Goal: Task Accomplishment & Management: Manage account settings

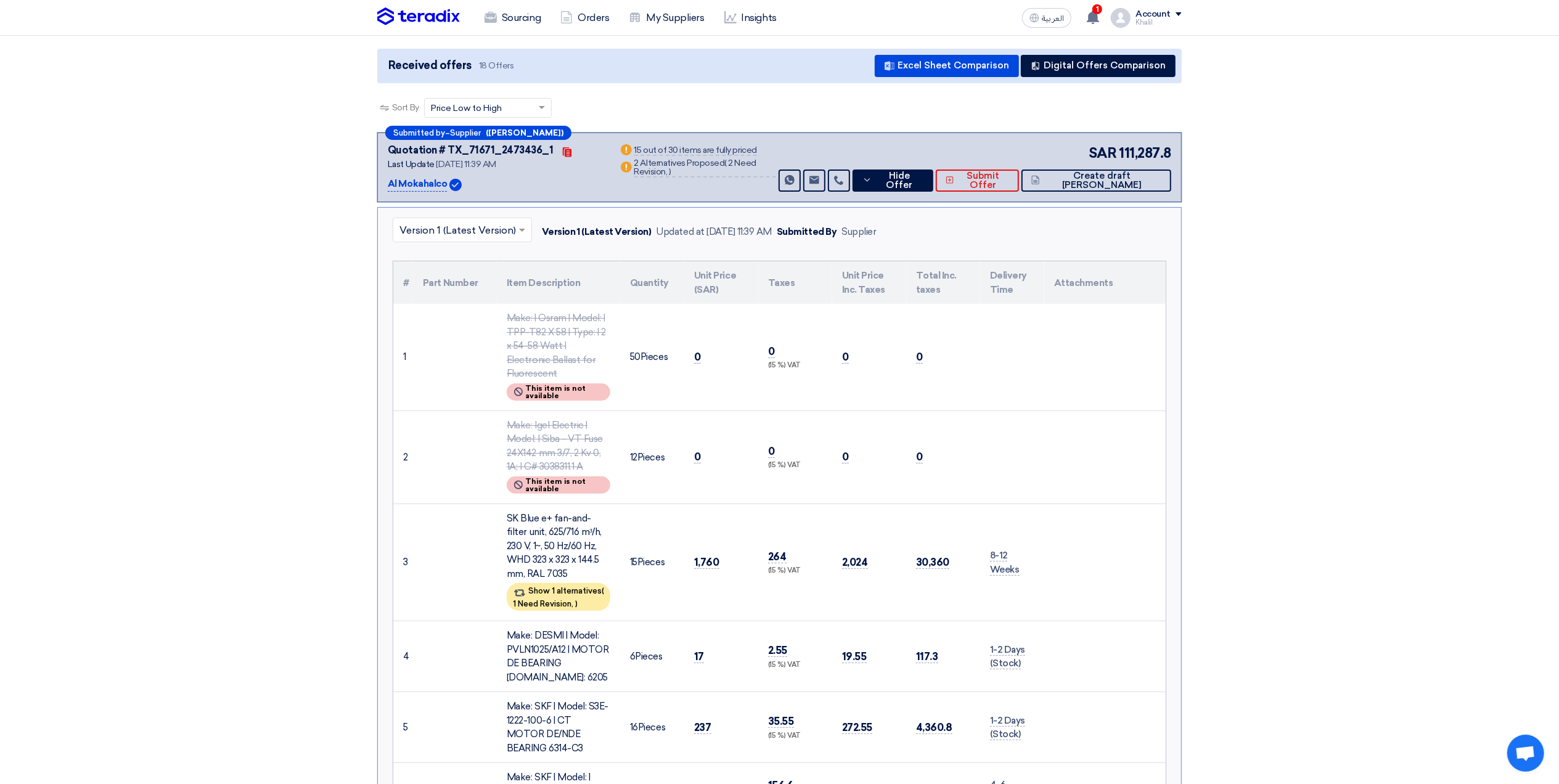
scroll to position [164, 0]
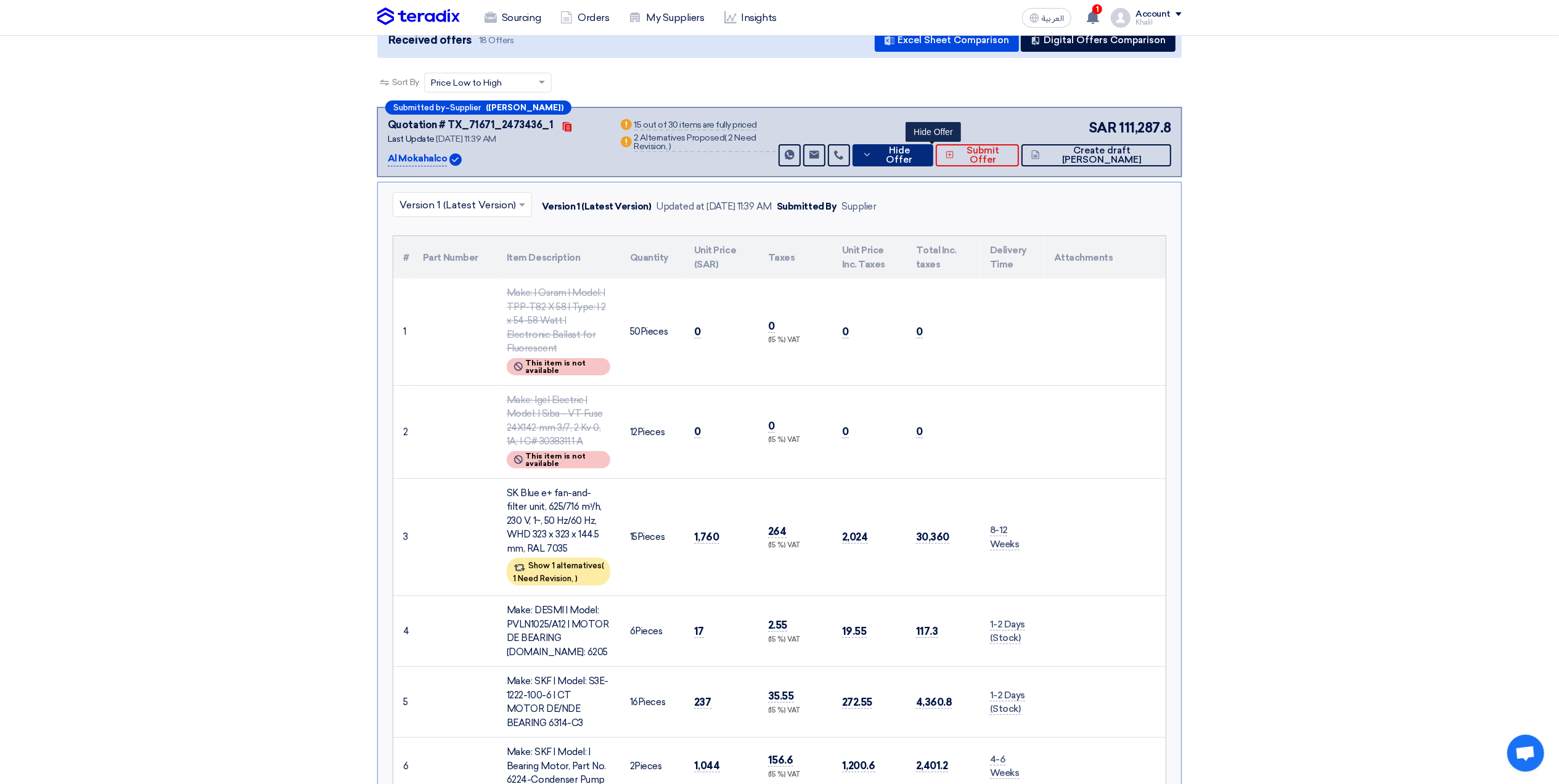
drag, startPoint x: 913, startPoint y: 138, endPoint x: 937, endPoint y: 165, distance: 36.1
click at [872, 150] on icon at bounding box center [867, 155] width 9 height 9
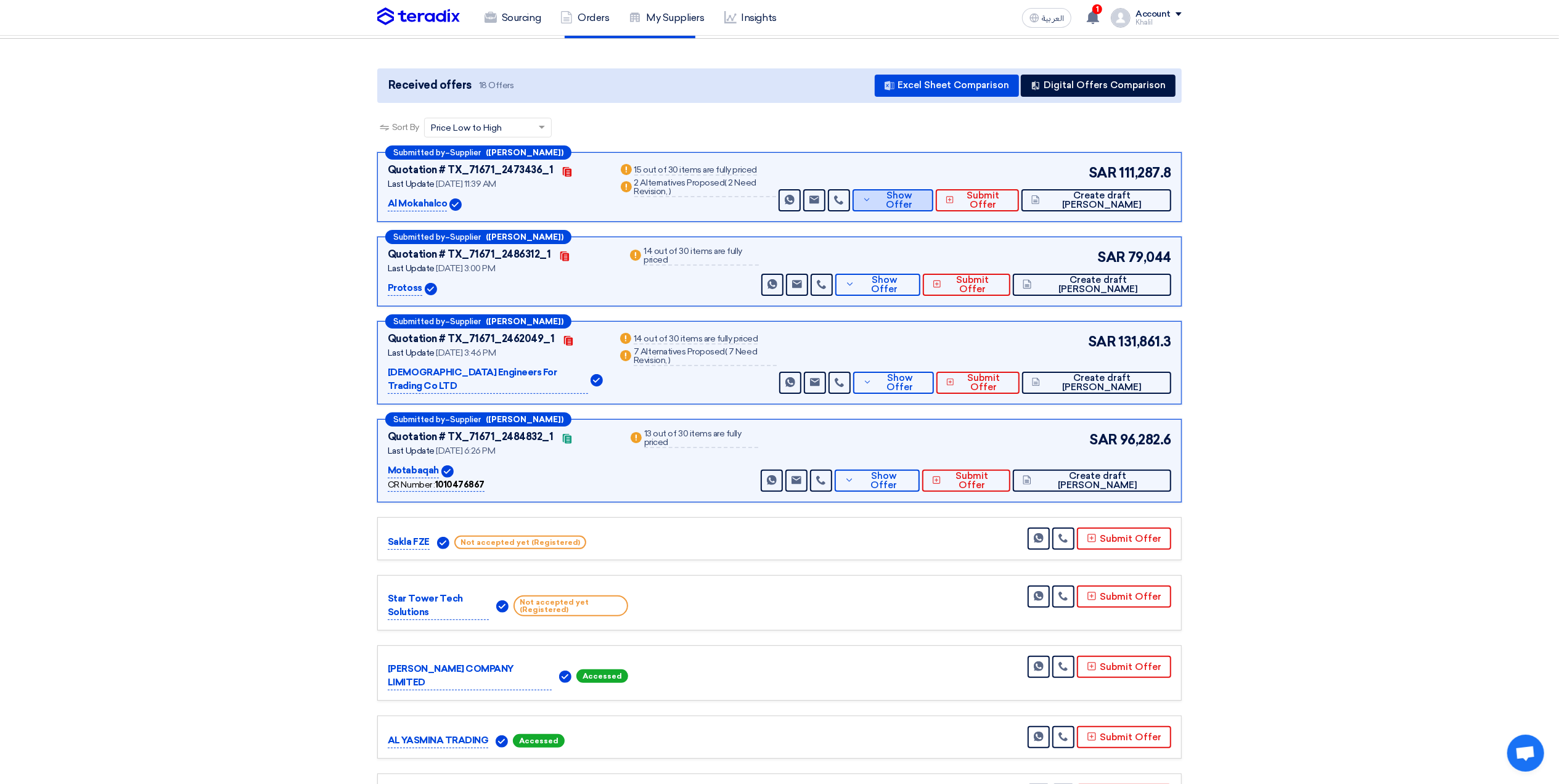
scroll to position [82, 0]
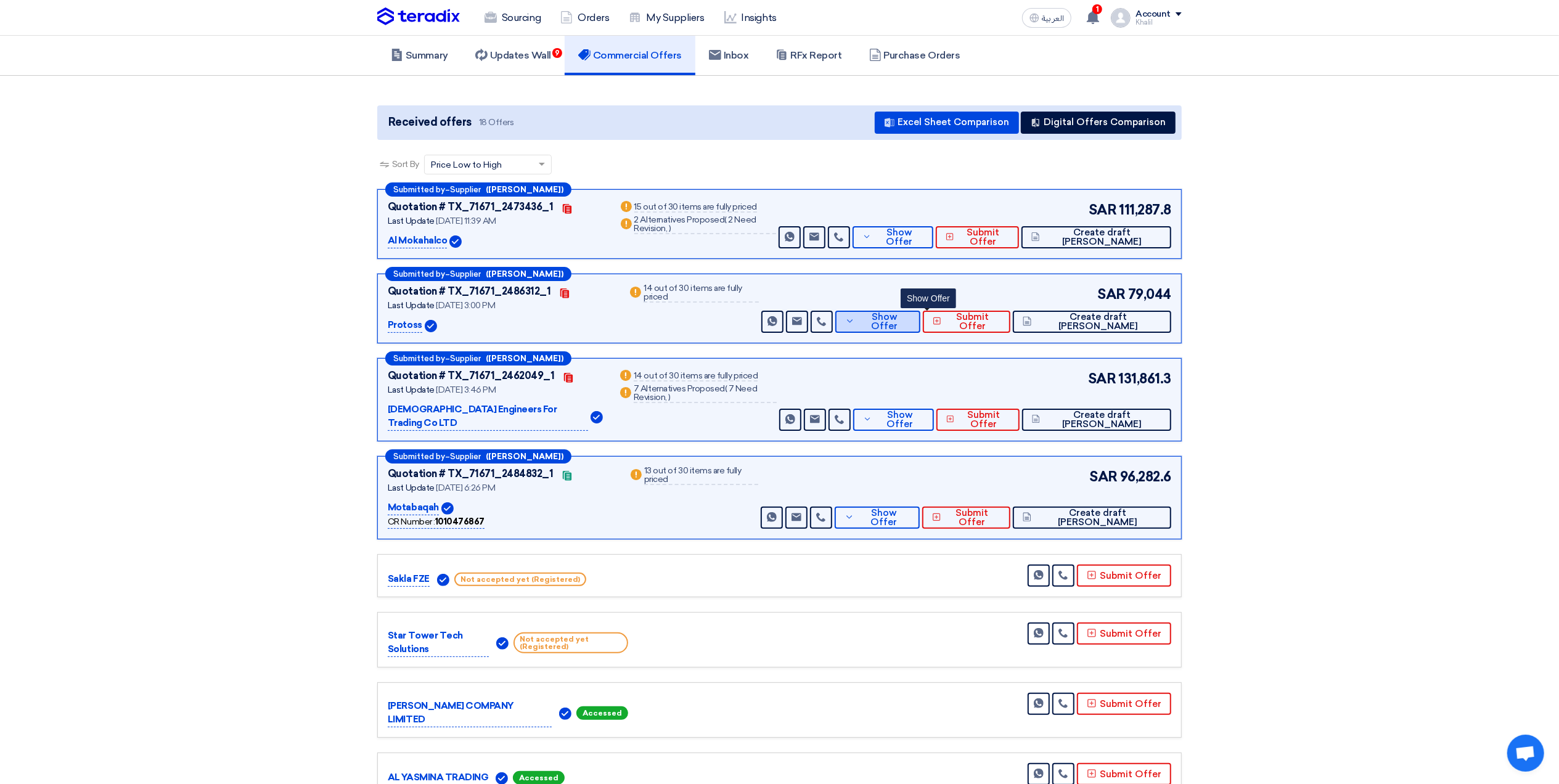
click at [920, 315] on button "Show Offer" at bounding box center [878, 321] width 85 height 22
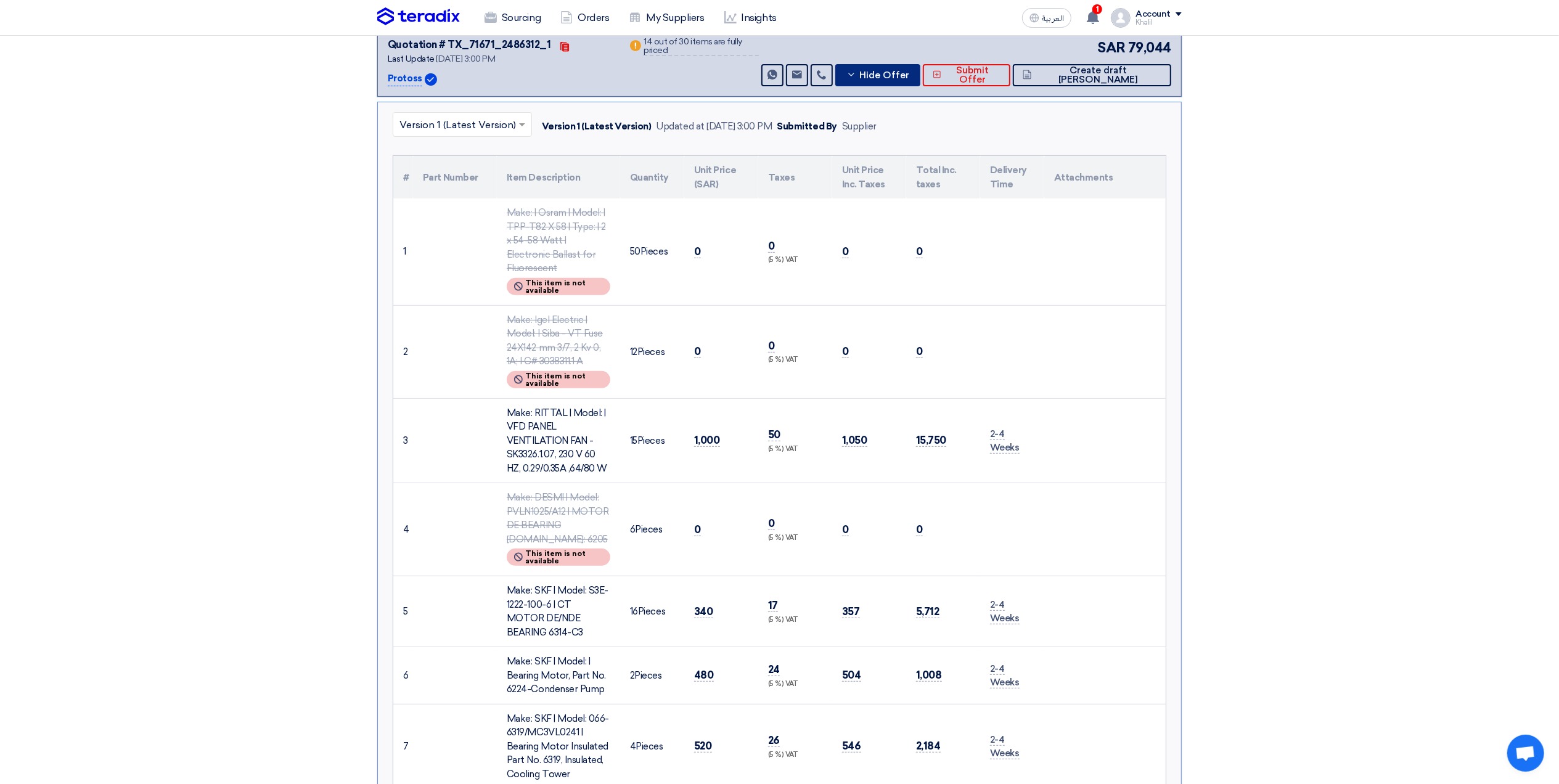
scroll to position [0, 0]
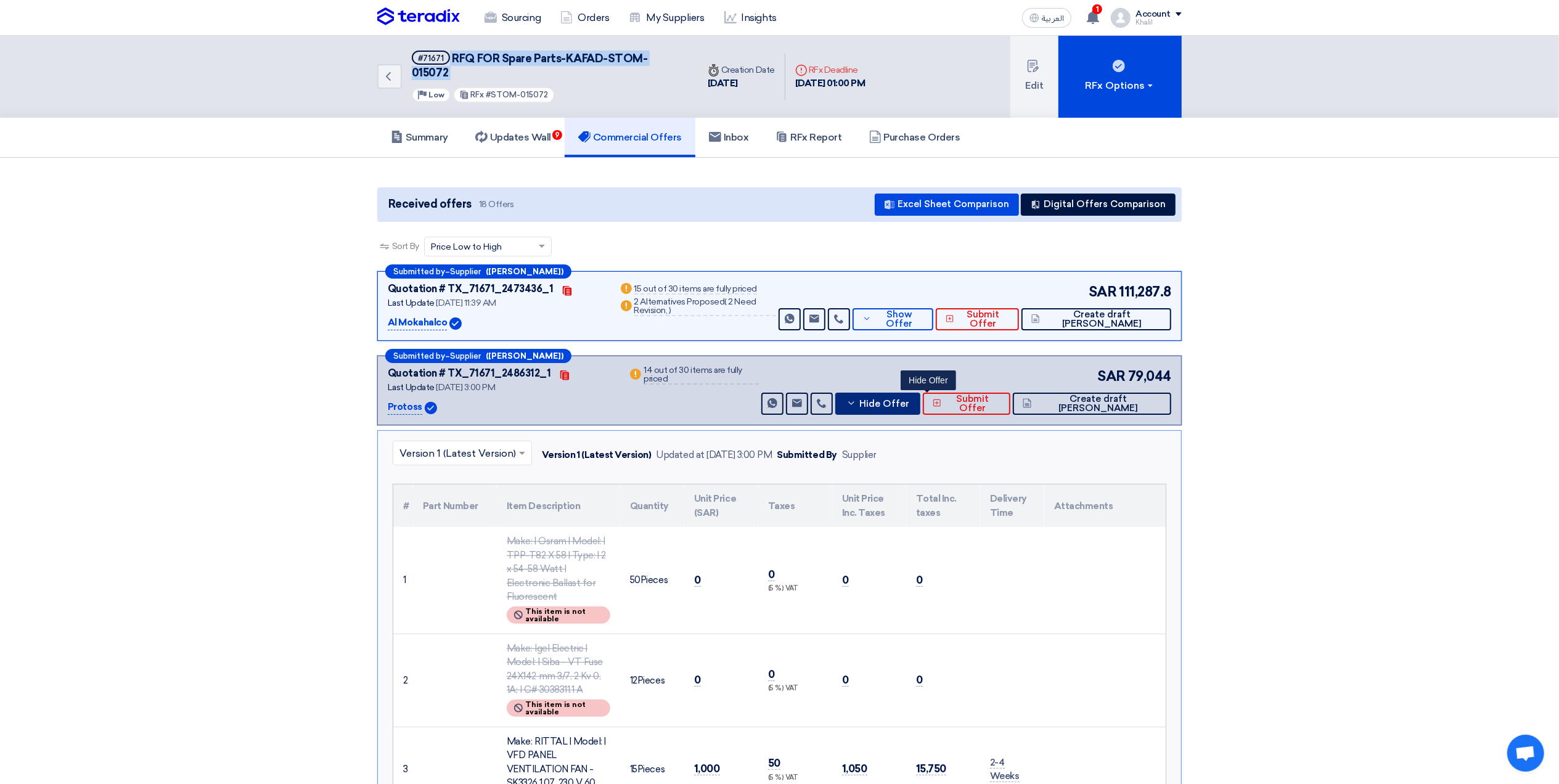
click at [856, 398] on icon at bounding box center [851, 402] width 9 height 9
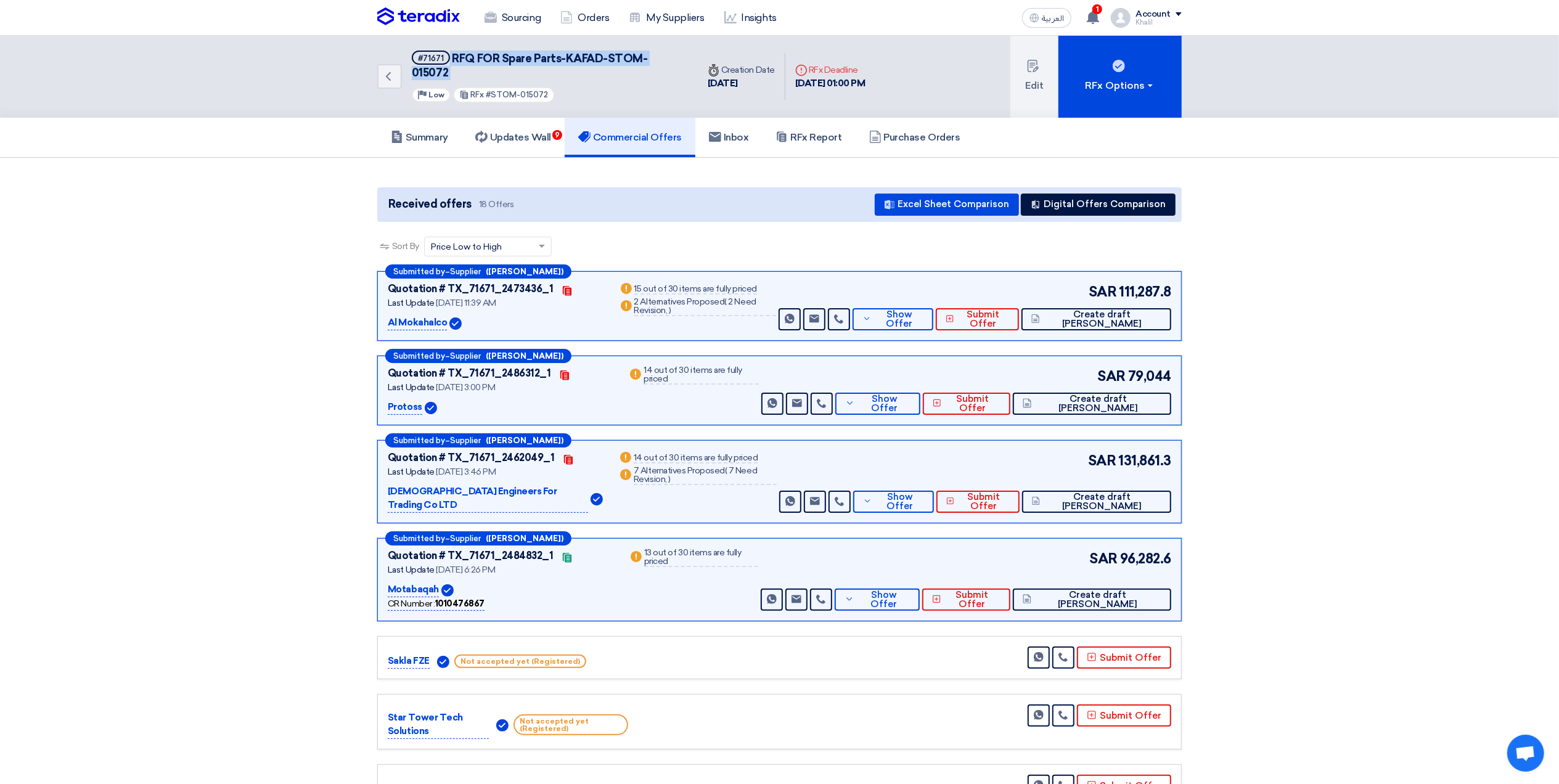
click at [530, 52] on span "RFQ FOR Spare Parts-KAFAD-STOM-015072" at bounding box center [530, 65] width 236 height 28
drag, startPoint x: 458, startPoint y: 55, endPoint x: 699, endPoint y: 57, distance: 241.0
click at [699, 57] on div "Back #71671 RFQ FOR Spare Parts-KAFAD-STOM-015072 Priority Low RFx #STOM-015072…" at bounding box center [626, 77] width 498 height 82
drag, startPoint x: 699, startPoint y: 57, endPoint x: 614, endPoint y: 55, distance: 85.0
click at [614, 55] on span "RFQ FOR Spare Parts-KAFAD-STOM-015072" at bounding box center [530, 65] width 236 height 28
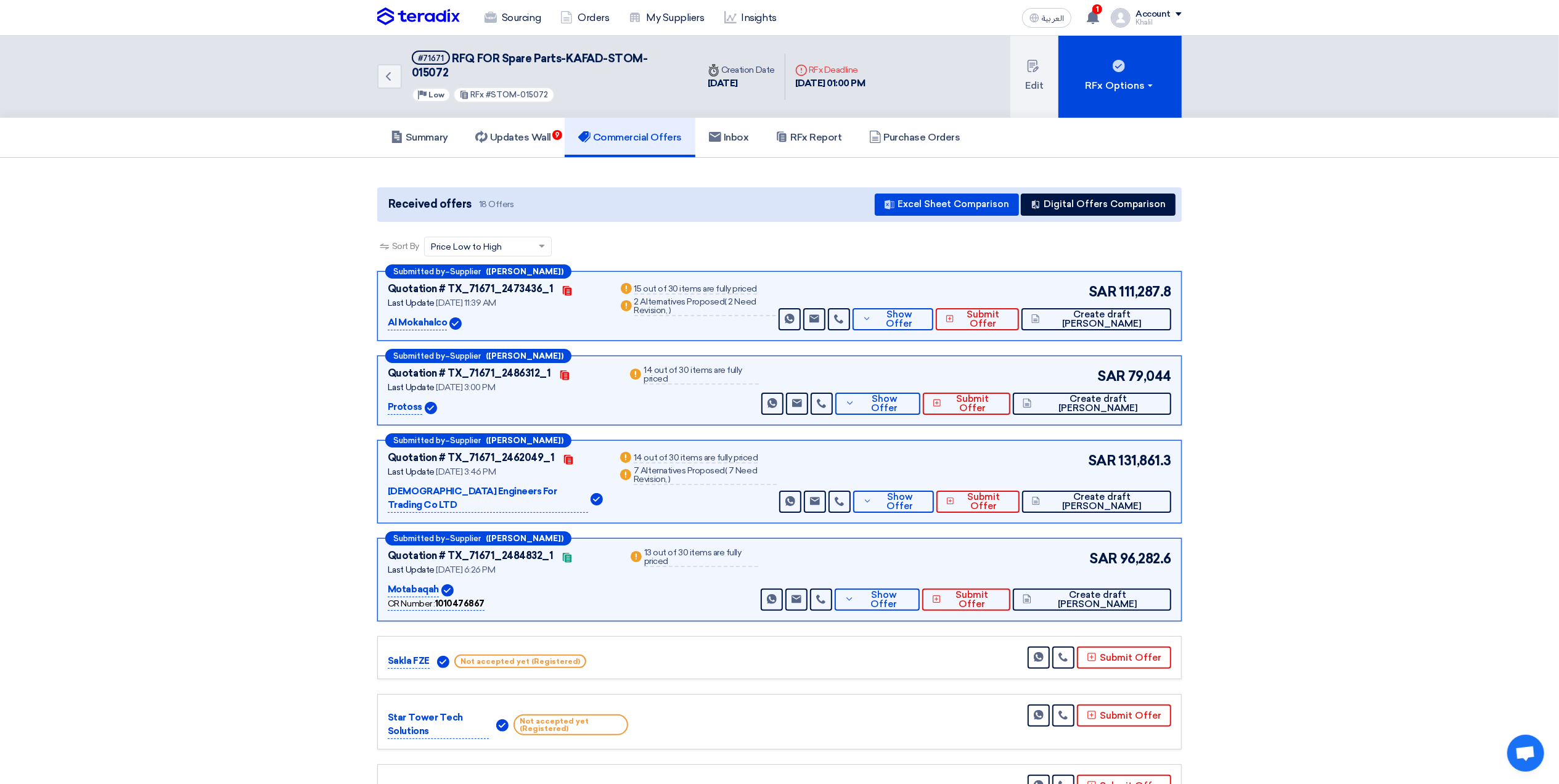
drag, startPoint x: 543, startPoint y: 54, endPoint x: 500, endPoint y: 54, distance: 43.0
click at [540, 54] on span "RFQ FOR Spare Parts-KAFAD-STOM-015072" at bounding box center [530, 65] width 236 height 28
drag, startPoint x: 455, startPoint y: 52, endPoint x: 665, endPoint y: 52, distance: 210.0
click at [648, 52] on span "RFQ FOR Spare Parts-KAFAD-STOM-015072" at bounding box center [530, 65] width 236 height 28
drag, startPoint x: 648, startPoint y: 52, endPoint x: 474, endPoint y: 57, distance: 174.1
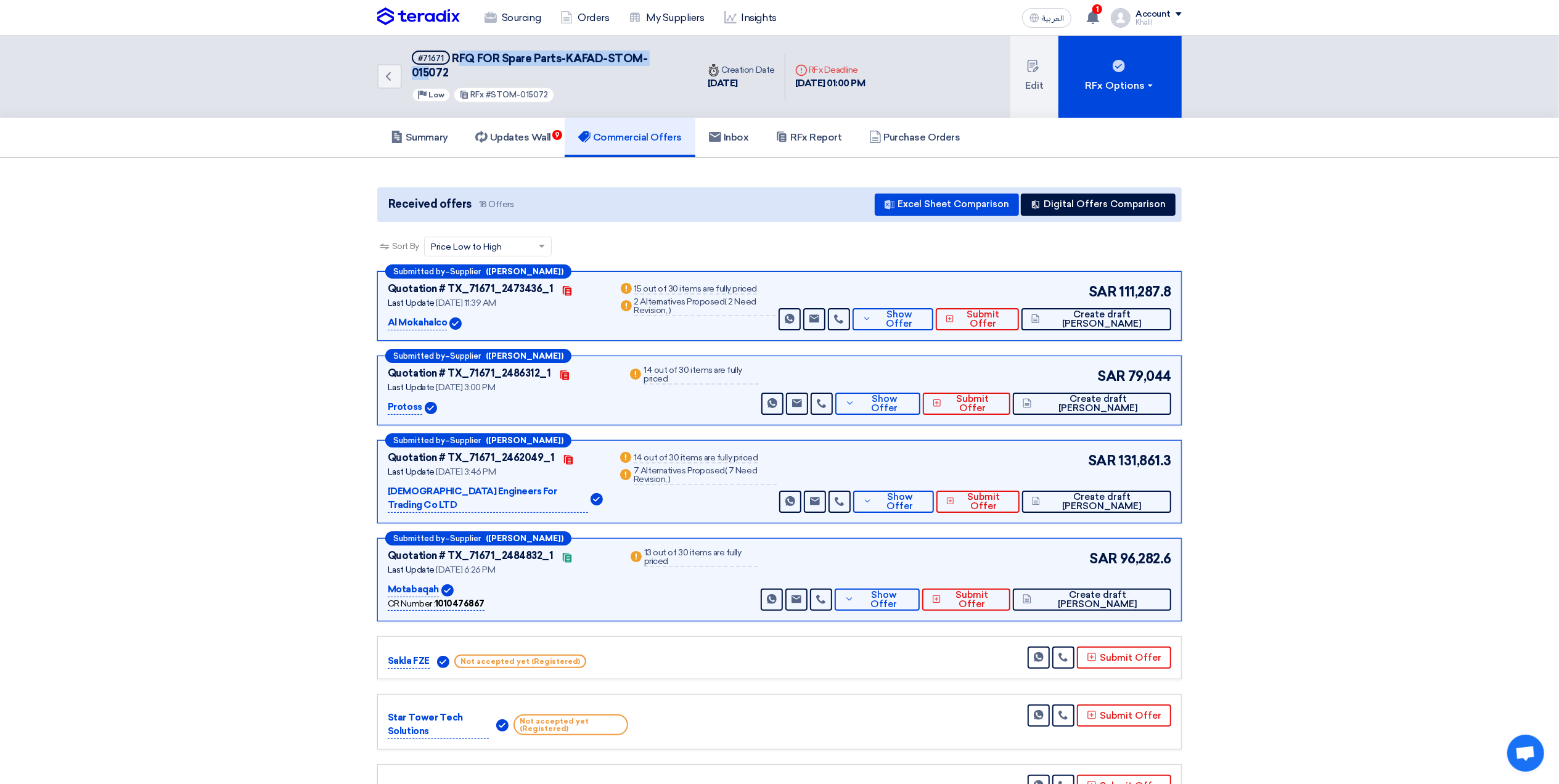
click at [498, 52] on span "RFQ FOR Spare Parts-KAFAD-STOM-015072" at bounding box center [530, 65] width 236 height 28
drag, startPoint x: 451, startPoint y: 57, endPoint x: 679, endPoint y: 57, distance: 228.0
click at [648, 57] on span "RFQ FOR Spare Parts-KAFAD-STOM-015072" at bounding box center [530, 65] width 236 height 28
copy span "RFQ FOR Spare Parts-KAFAD-STOM-015072"
click at [1042, 79] on button "Edit" at bounding box center [1034, 77] width 48 height 82
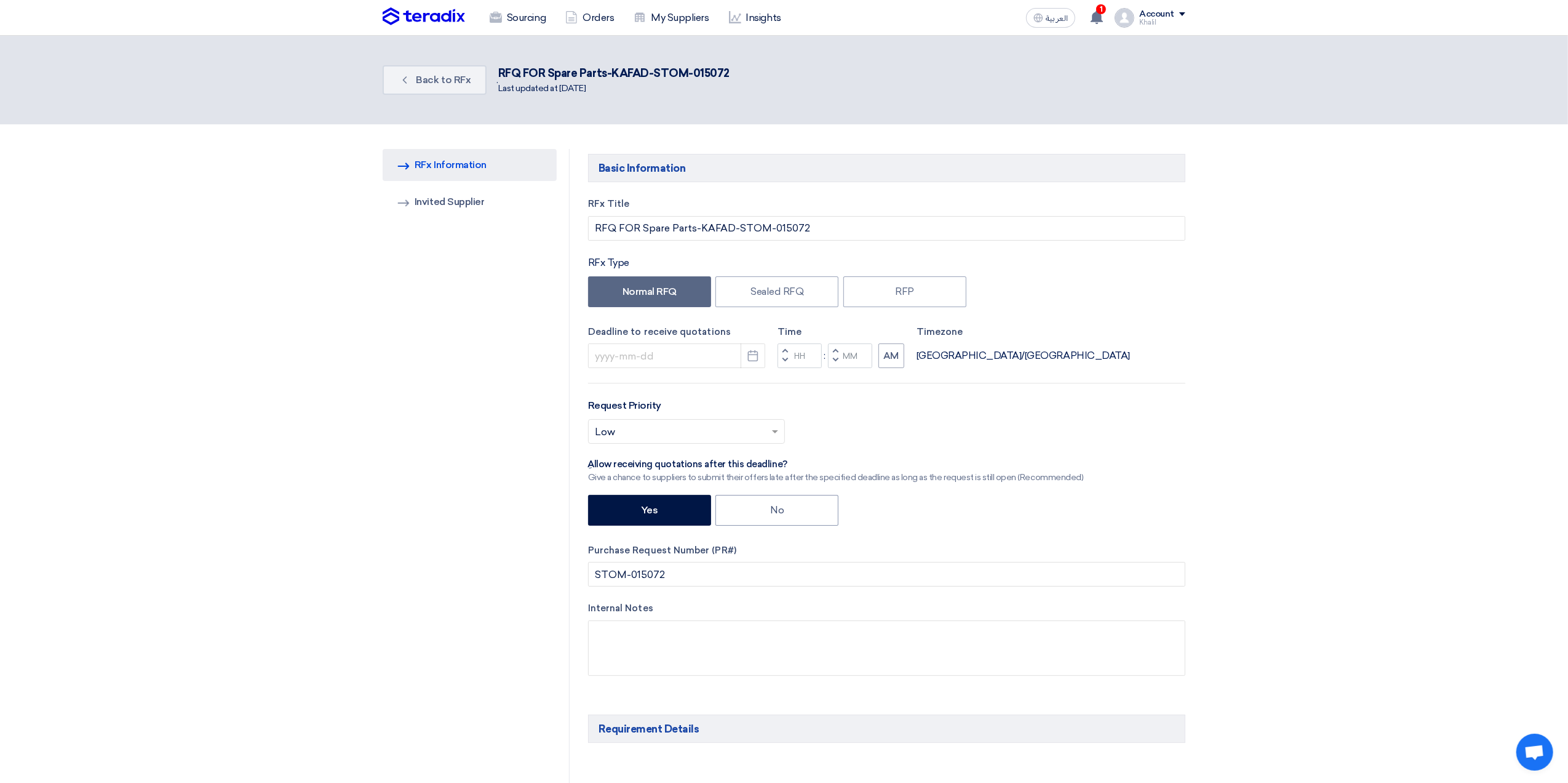
type input "[DATE]"
type input "01"
type input "00"
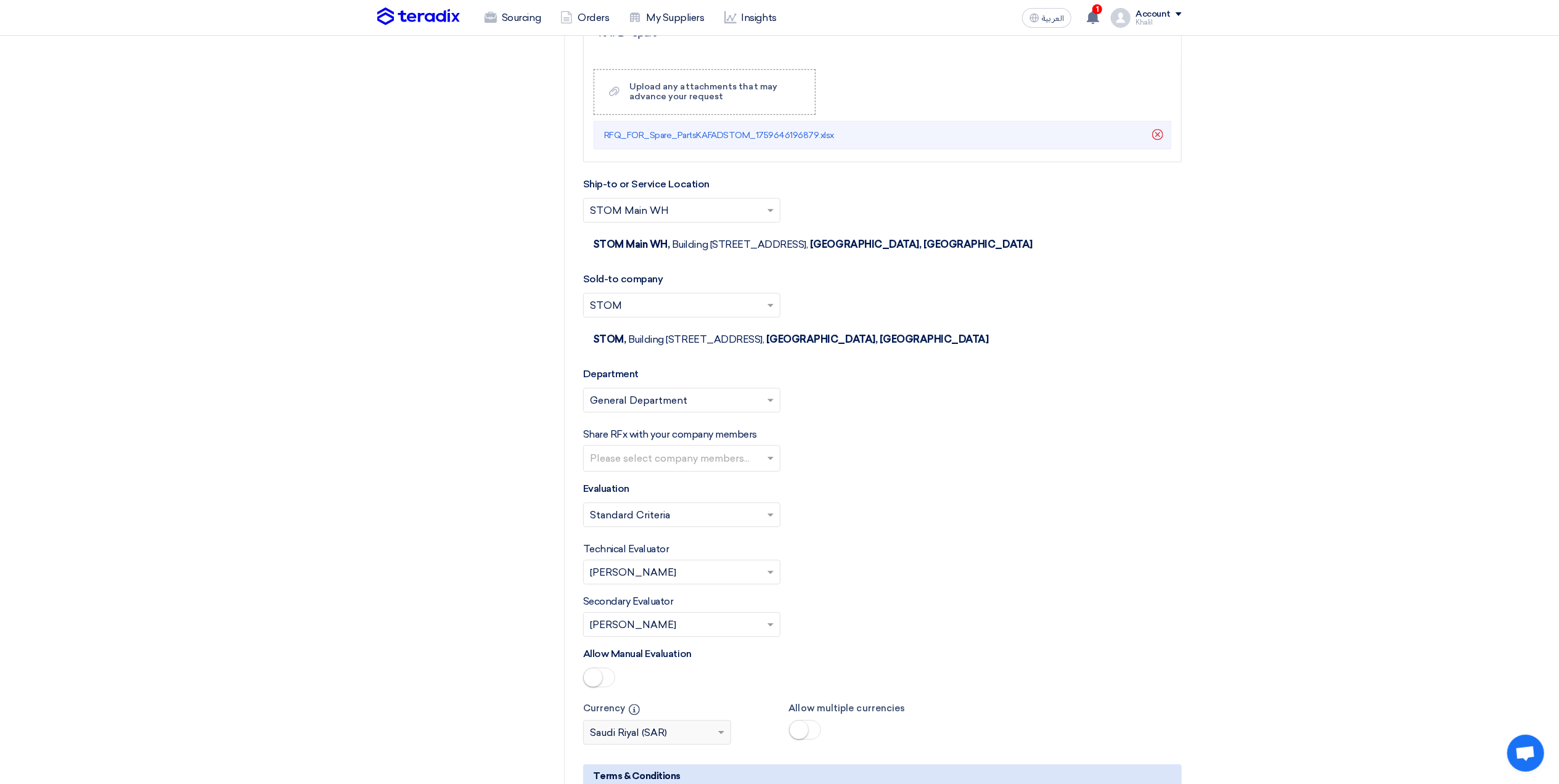
scroll to position [3369, 0]
click at [771, 567] on span at bounding box center [770, 569] width 6 height 5
click at [892, 557] on div "Technical Evaluator Please Select RFx evaluator... × [PERSON_NAME] ×" at bounding box center [882, 559] width 598 height 43
click at [764, 447] on input "text" at bounding box center [683, 455] width 187 height 20
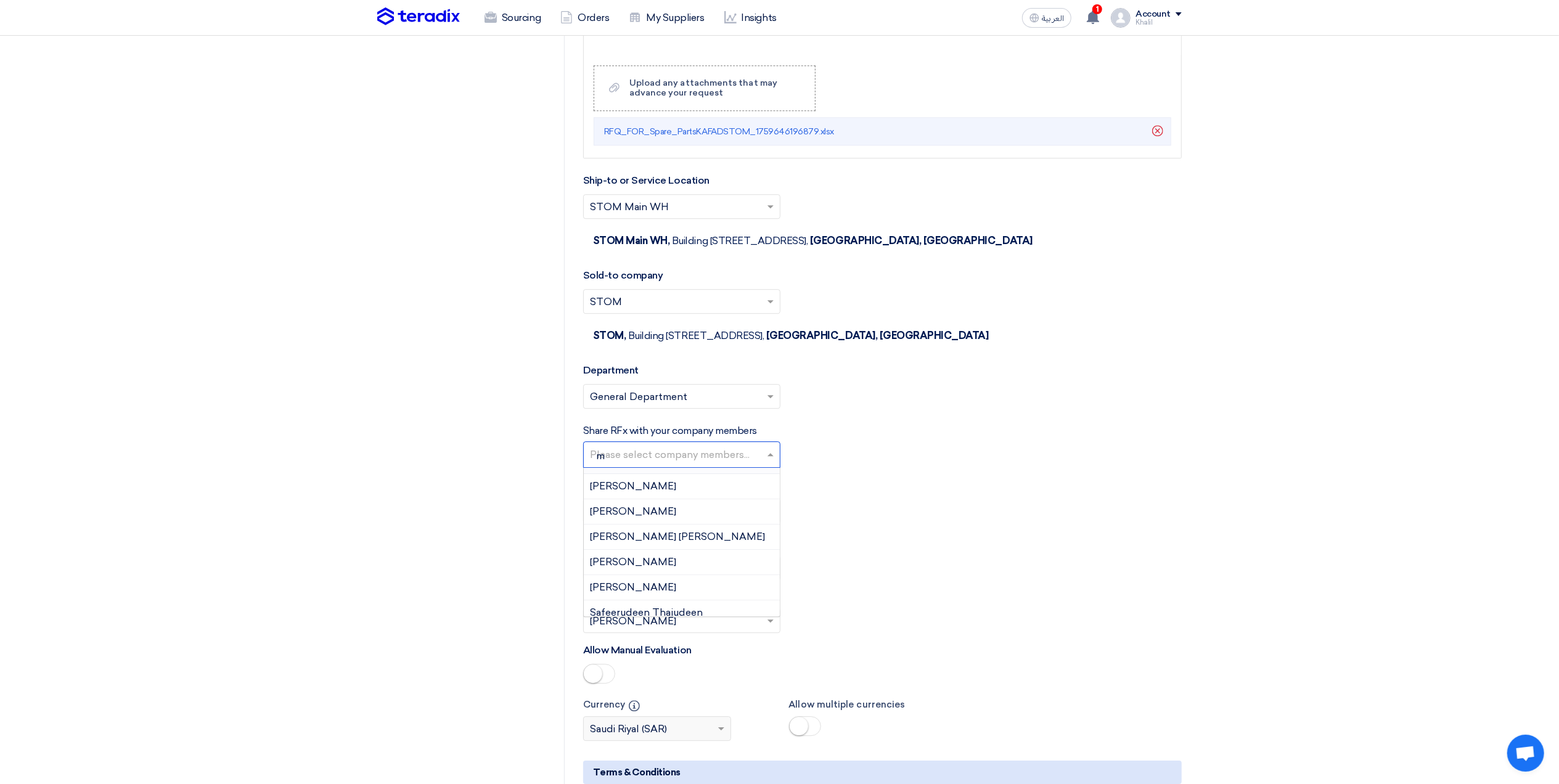
scroll to position [0, 0]
type input "mo"
click at [701, 550] on span "[PERSON_NAME] hajimalang" at bounding box center [658, 555] width 138 height 11
click at [917, 507] on div "Select Evaluation... × Standard Criteria ×" at bounding box center [882, 515] width 598 height 34
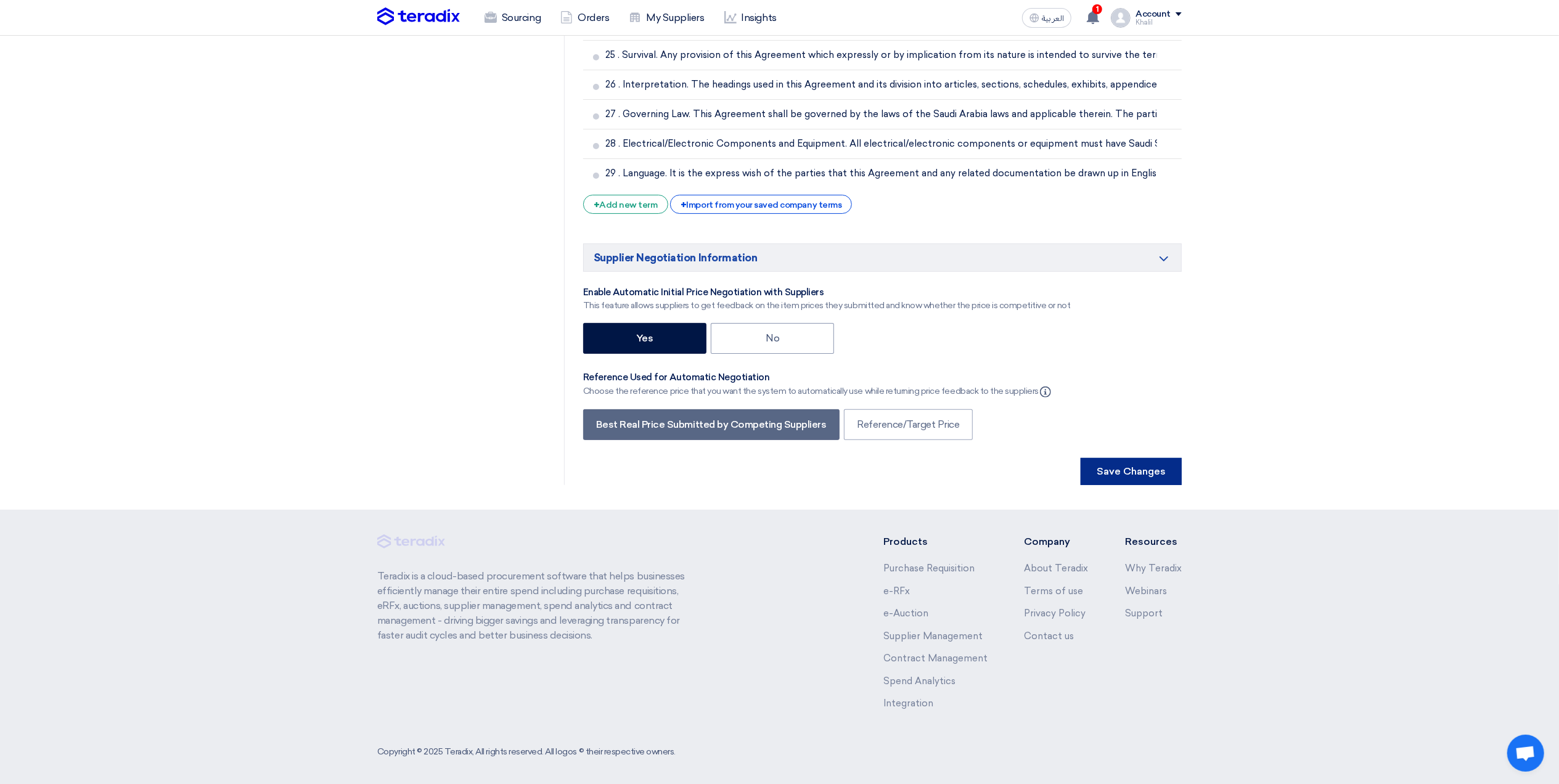
click at [1148, 470] on button "Save Changes" at bounding box center [1131, 471] width 101 height 28
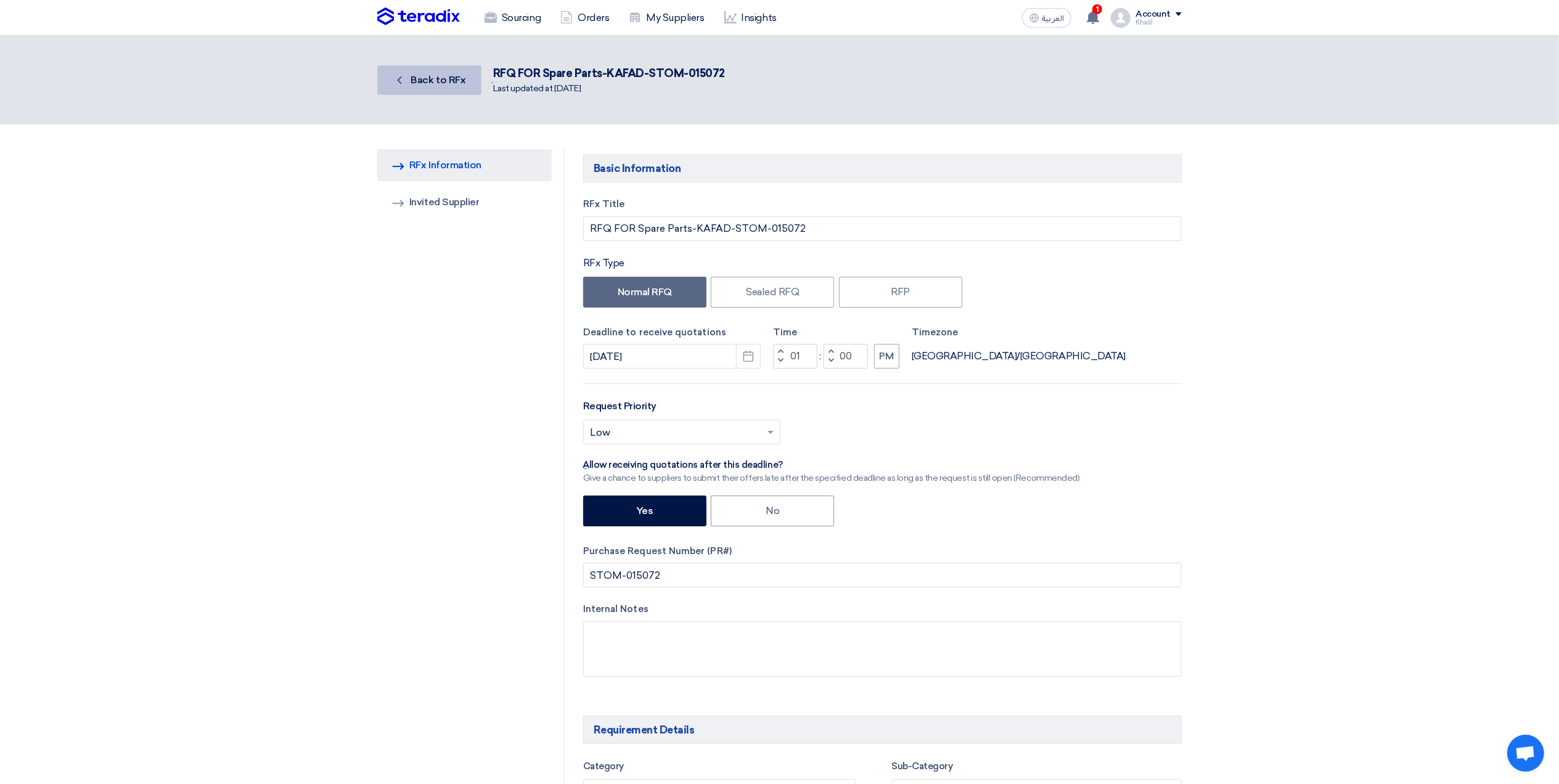
click at [432, 80] on span "Back to RFx" at bounding box center [439, 80] width 55 height 11
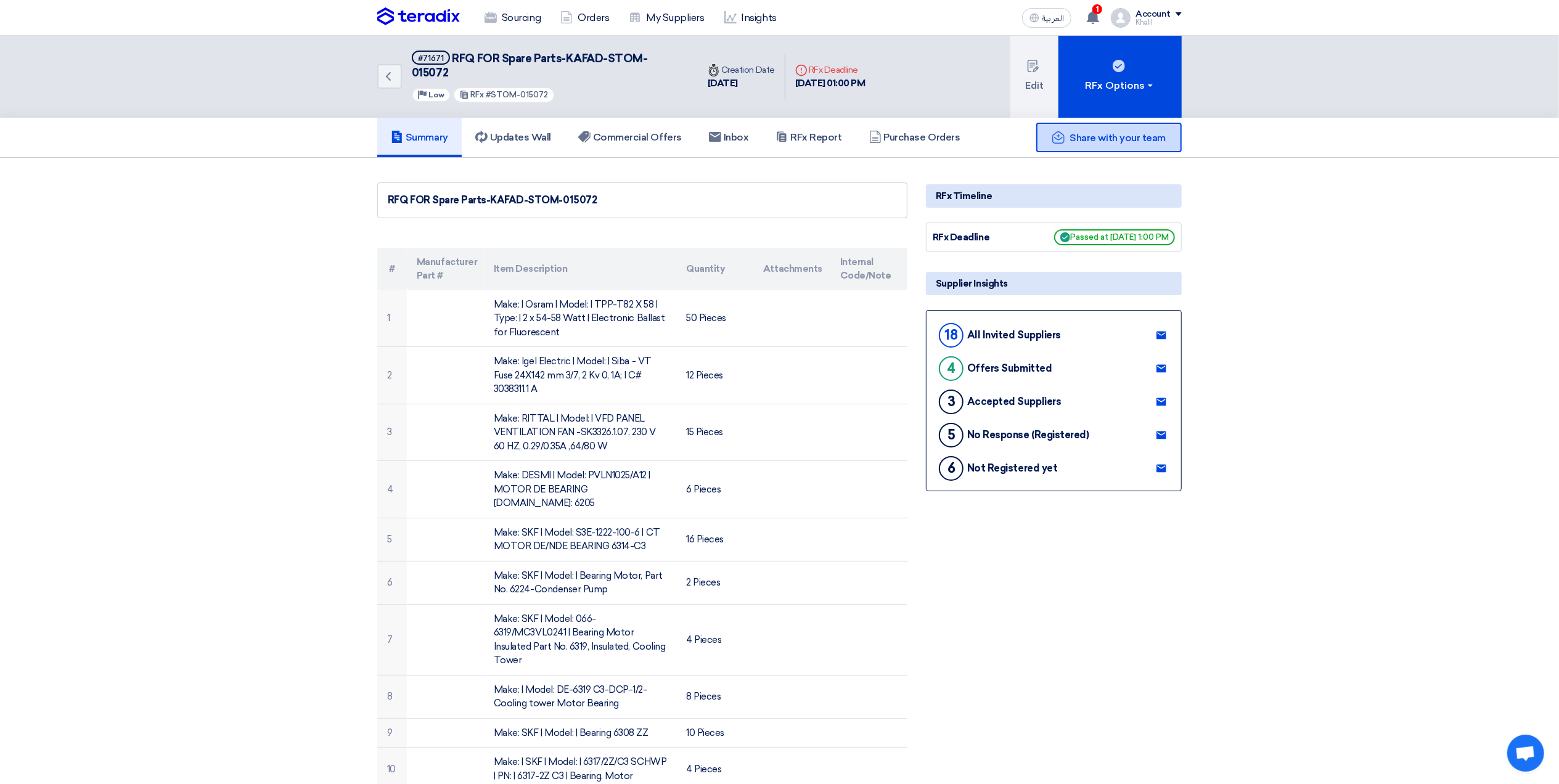
click at [1107, 132] on span "Share with your team" at bounding box center [1118, 138] width 96 height 11
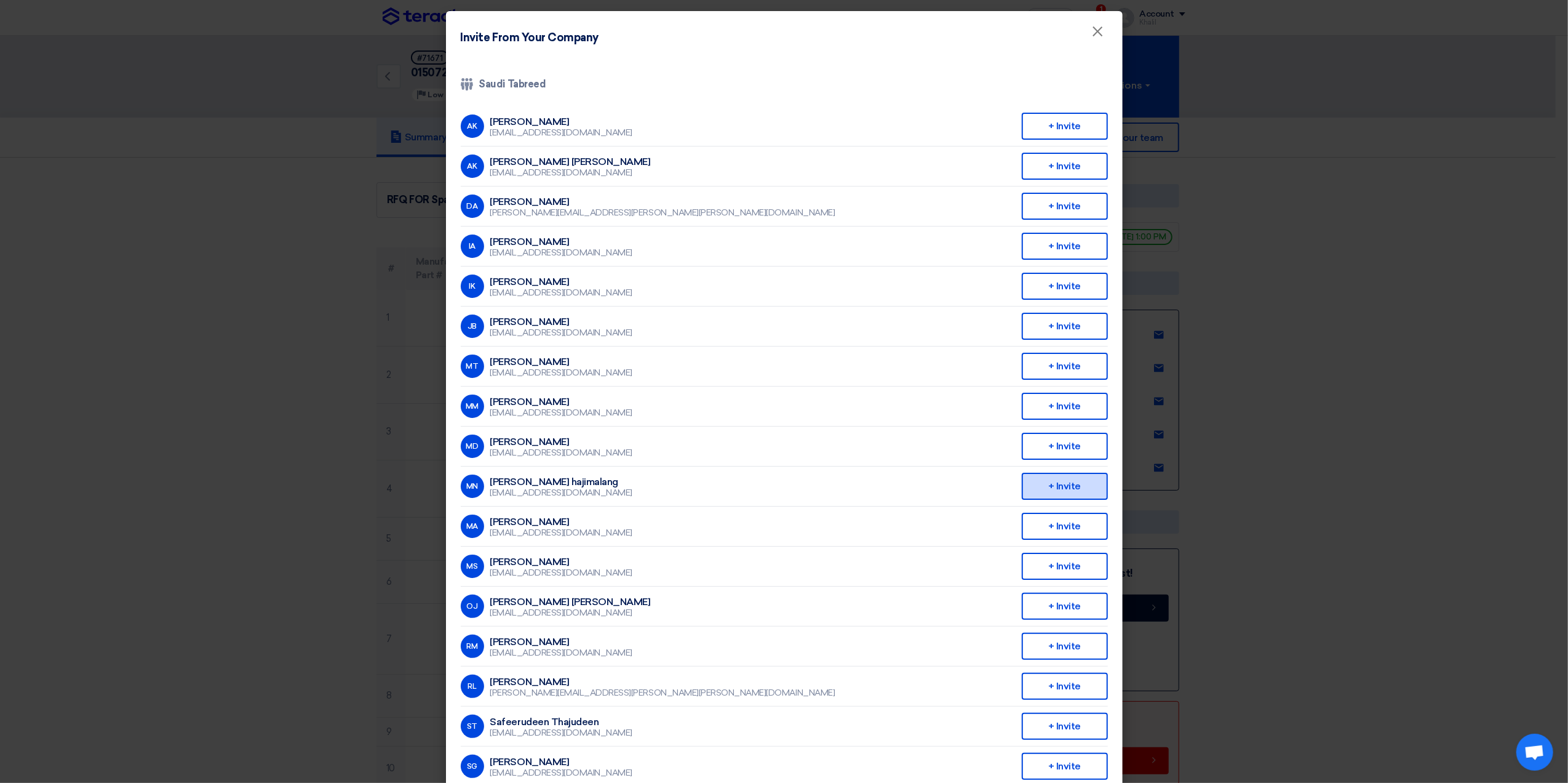
click at [1059, 479] on div "+ Invite" at bounding box center [1064, 486] width 86 height 27
click at [1431, 440] on modal-container "Invite From Your Company × Company Team Saudi Tabreed AK [PERSON_NAME] [EMAIL_A…" at bounding box center [784, 392] width 1568 height 783
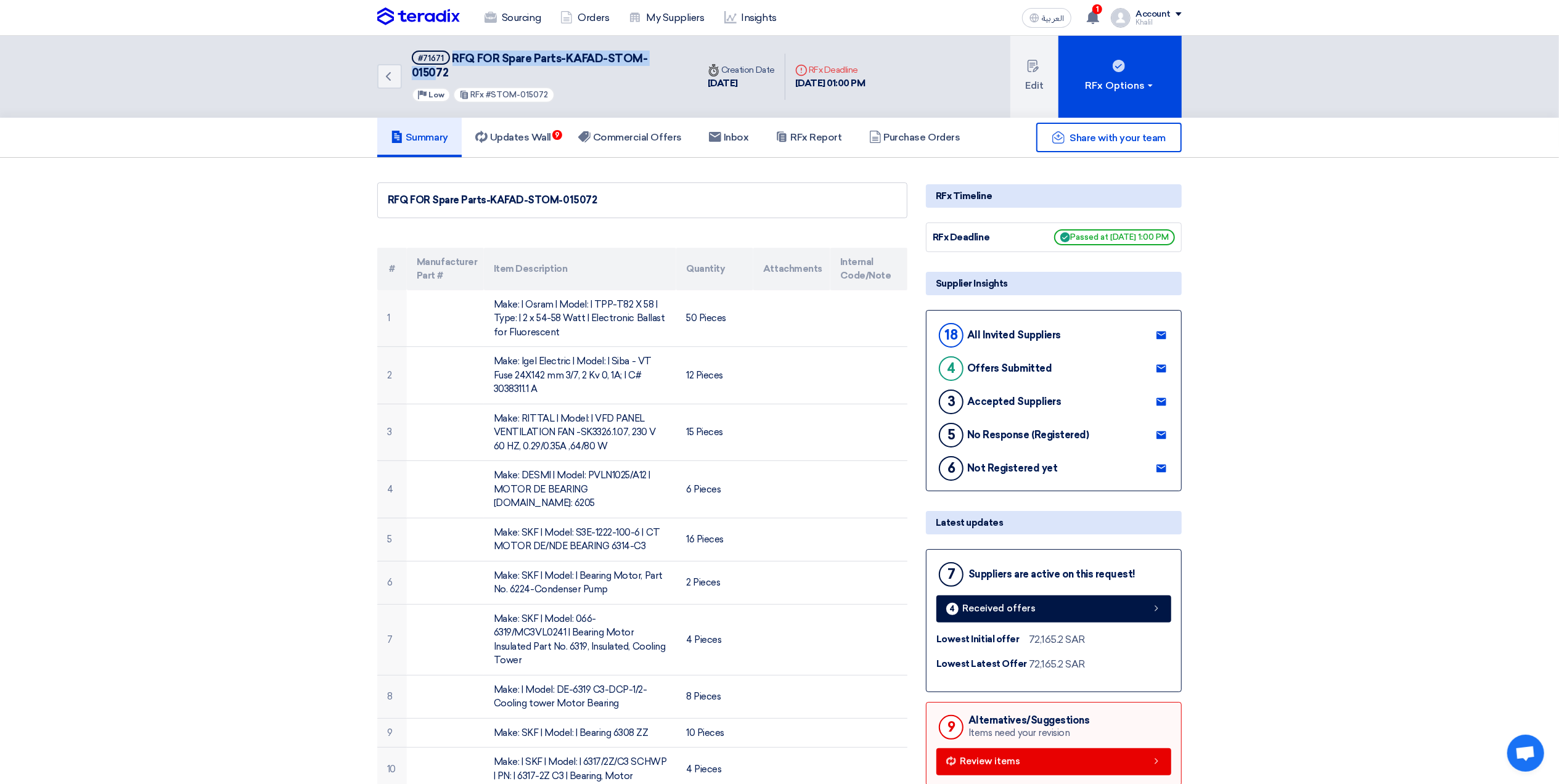
drag, startPoint x: 453, startPoint y: 52, endPoint x: 668, endPoint y: 54, distance: 215.0
click at [648, 54] on span "RFQ FOR Spare Parts-KAFAD-STOM-015072" at bounding box center [530, 65] width 236 height 28
drag, startPoint x: 668, startPoint y: 54, endPoint x: 649, endPoint y: 65, distance: 22.0
click at [649, 65] on h5 "#71671 RFQ FOR Spare Parts-KAFAD-STOM-015072" at bounding box center [548, 65] width 272 height 30
click at [912, 128] on link "Purchase Orders" at bounding box center [914, 138] width 119 height 40
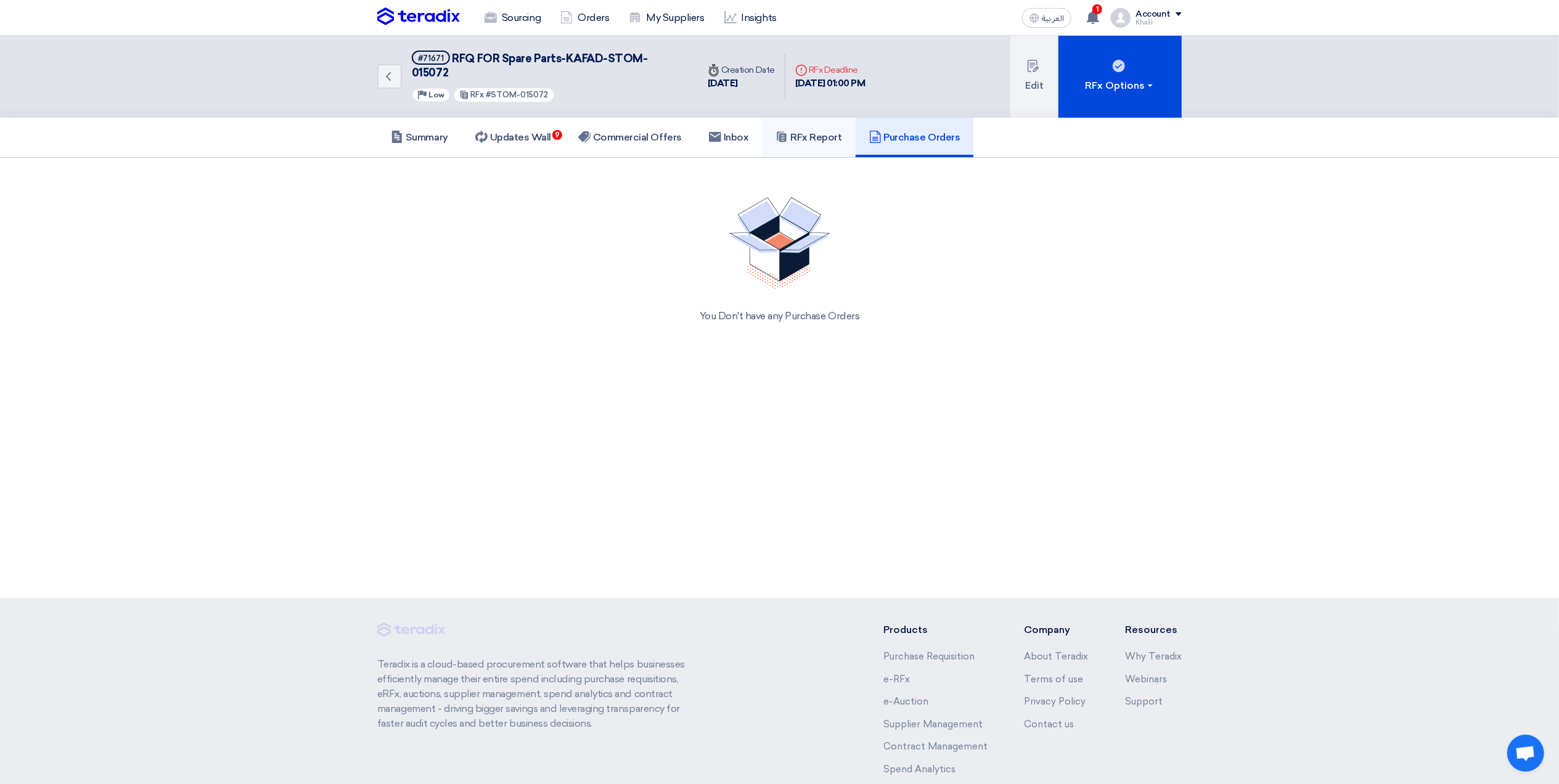
click at [832, 131] on h5 "RFx Report" at bounding box center [808, 137] width 66 height 12
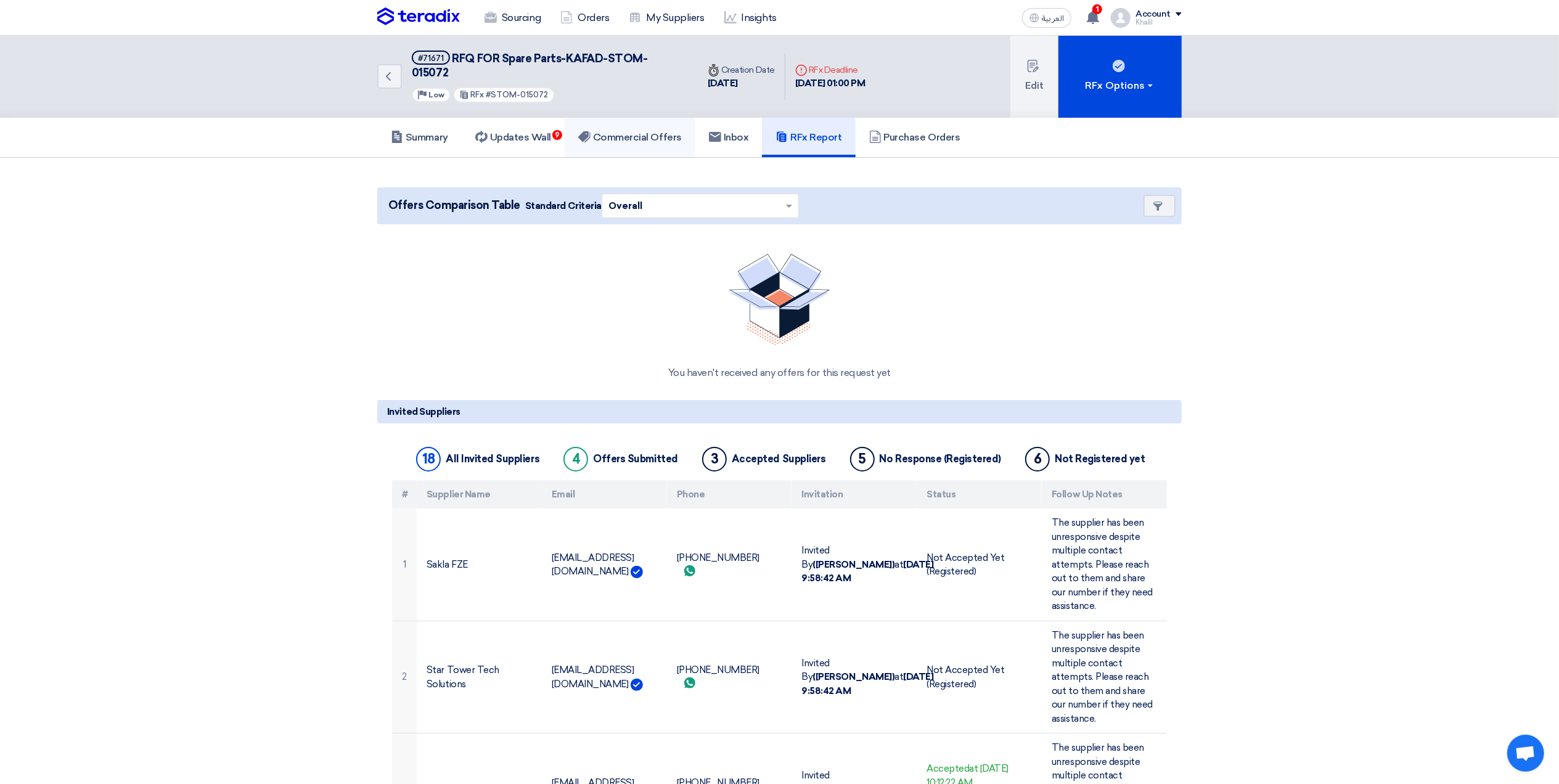
click at [647, 131] on h5 "Commercial Offers" at bounding box center [629, 137] width 103 height 12
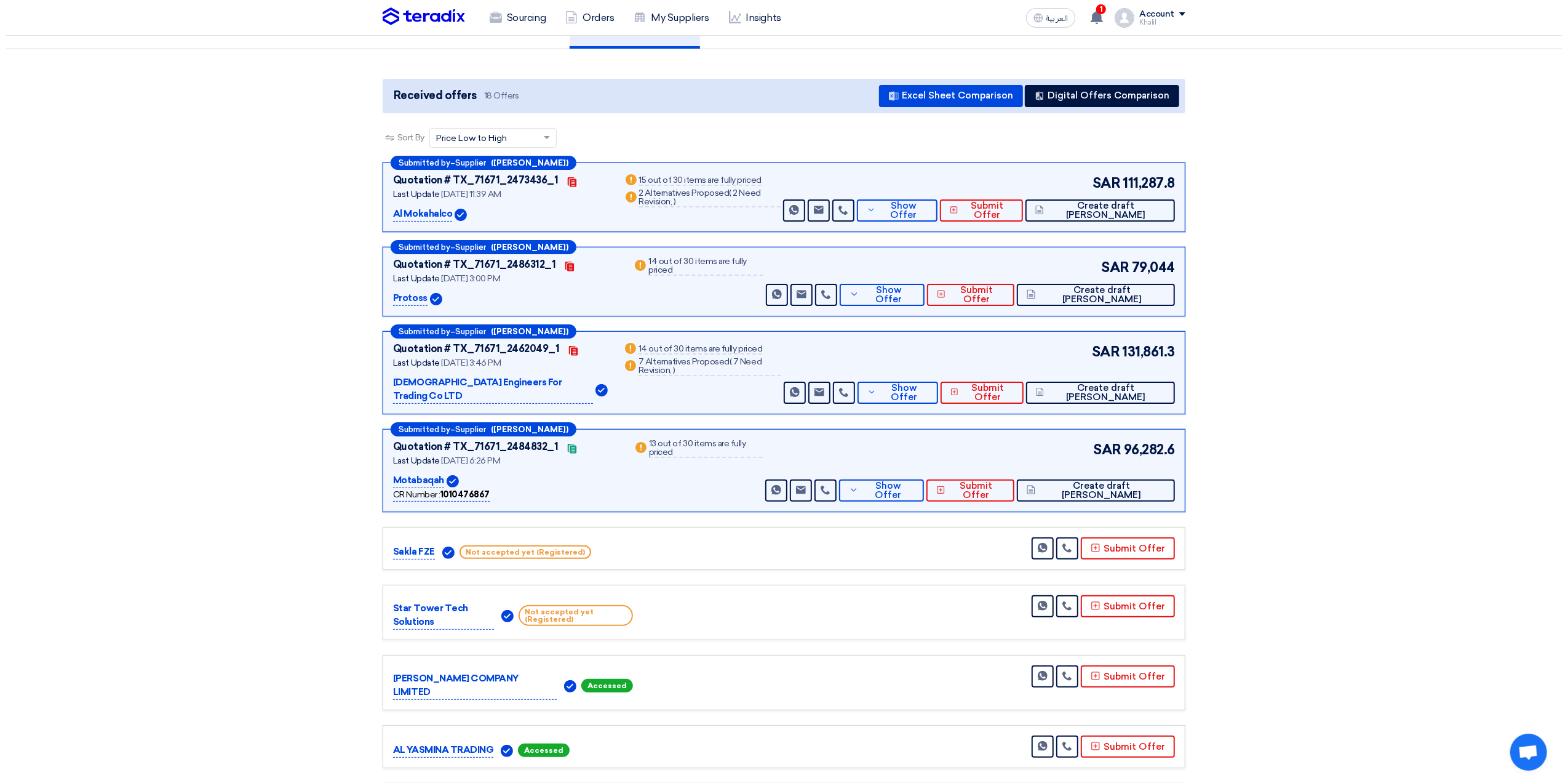
scroll to position [82, 0]
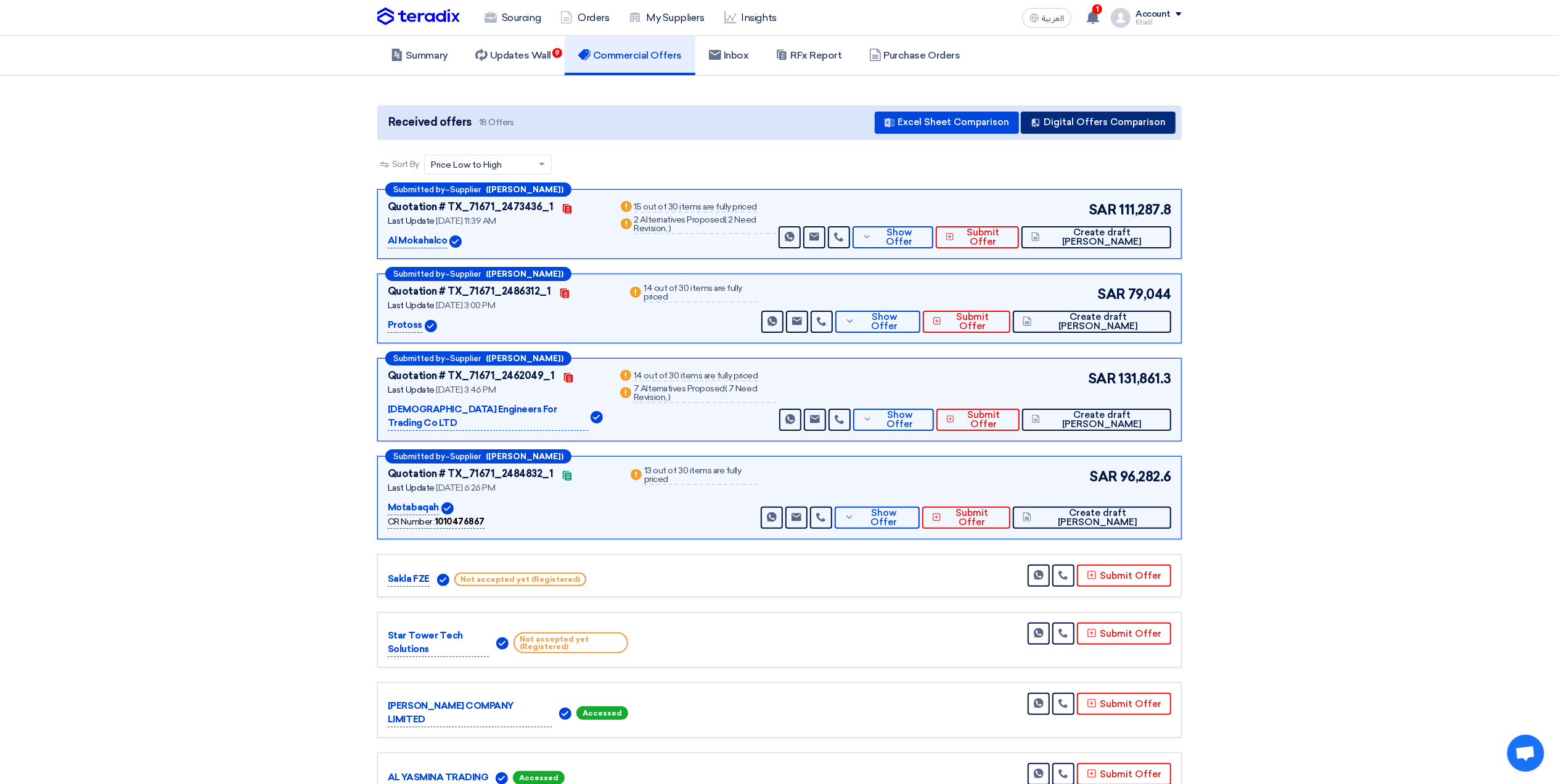
click at [1101, 112] on button "Digital Offers Comparison" at bounding box center [1098, 122] width 155 height 22
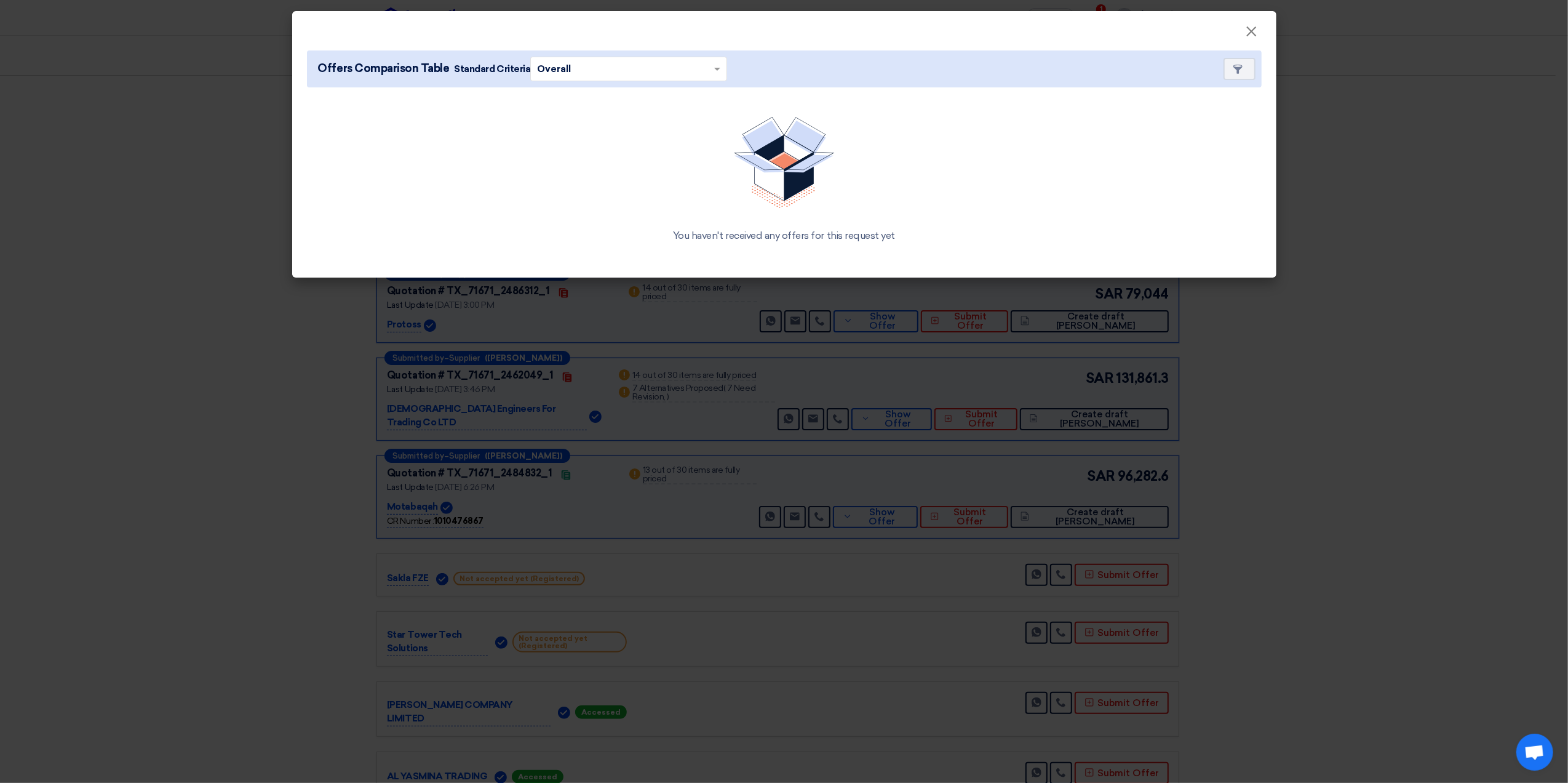
click at [712, 72] on span at bounding box center [719, 69] width 15 height 13
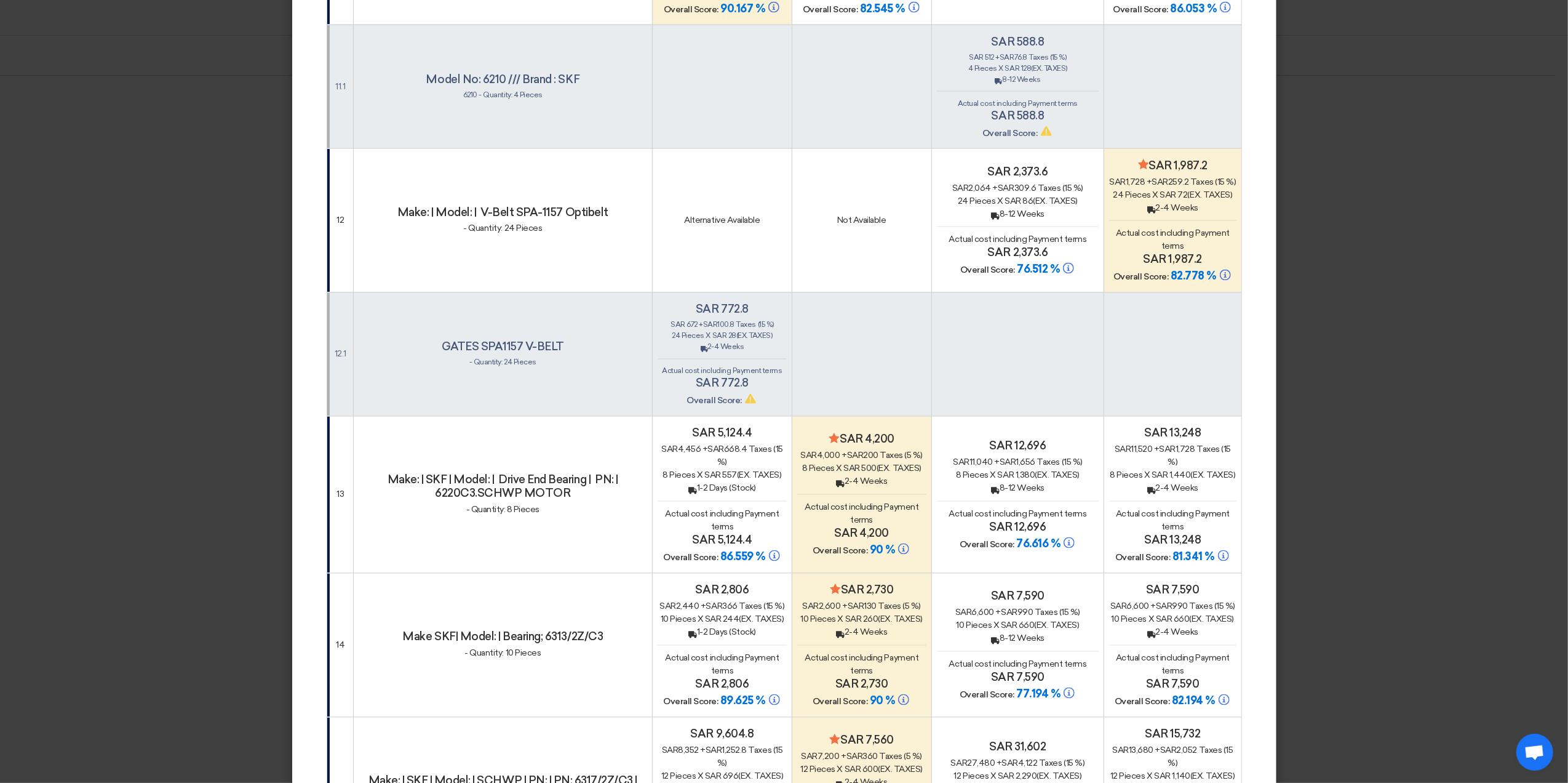
scroll to position [2133, 0]
